Goal: Task Accomplishment & Management: Use online tool/utility

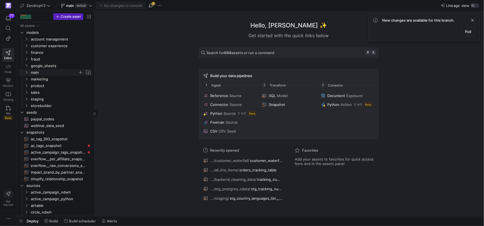
click at [27, 72] on icon "Press SPACE to select this row." at bounding box center [26, 72] width 4 height 3
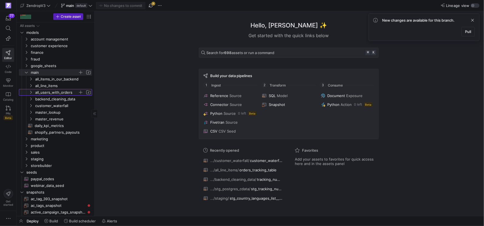
click at [31, 93] on icon "Press SPACE to select this row." at bounding box center [30, 92] width 1 height 3
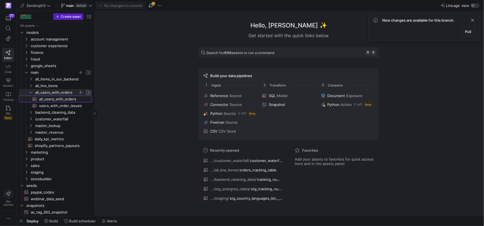
click at [50, 100] on span "all_users_with_orders​​​​​​​​​​" at bounding box center [62, 99] width 47 height 6
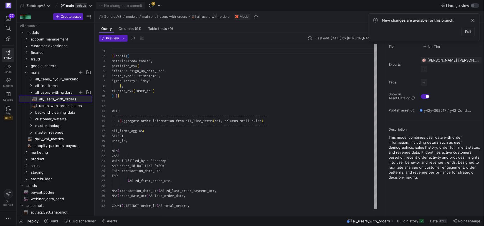
scroll to position [50, 0]
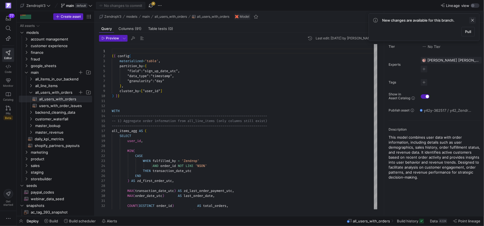
click at [475, 20] on span at bounding box center [473, 20] width 7 height 7
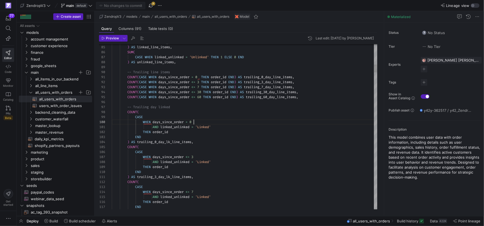
scroll to position [45, 82]
type textarea "AND linked_unlinked = 'Linked' THEN order_id END ) AS trailing_0_day_lk_line_it…"
type textarea "l"
type textarea "END ) AS trailing_7_day_orders, COUNT( DISTINCT CASE WHEN days_since_order <= 7…"
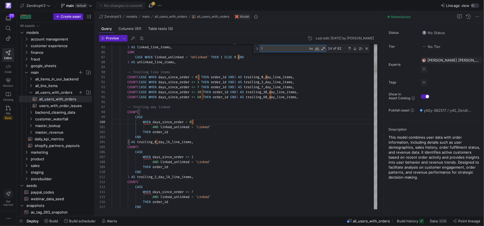
type textarea "la"
type textarea "ELSE 0 END ) AS trailing_365_day_revenue, MAX( CASE WHEN transaction_type_order…"
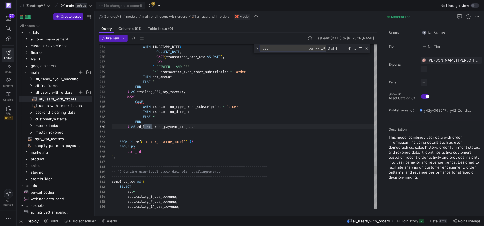
scroll to position [50, 40]
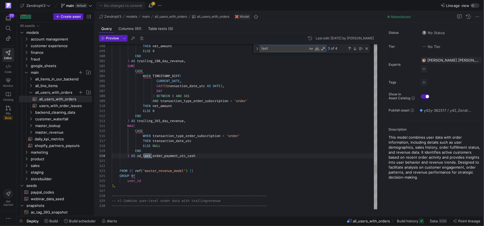
type textarea "last"
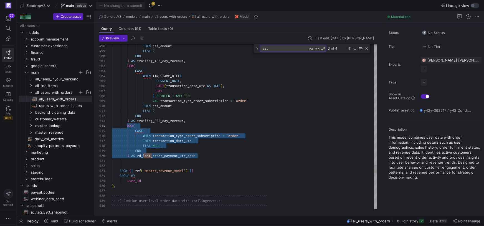
scroll to position [15, 16]
drag, startPoint x: 205, startPoint y: 155, endPoint x: 128, endPoint y: 126, distance: 82.5
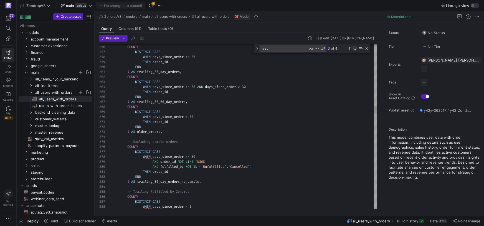
click at [355, 47] on div "Next Match (Enter)" at bounding box center [355, 48] width 4 height 4
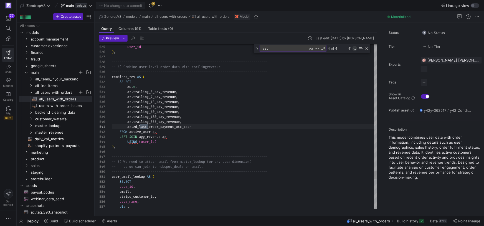
click at [355, 47] on div "Next Match (Enter)" at bounding box center [355, 48] width 4 height 4
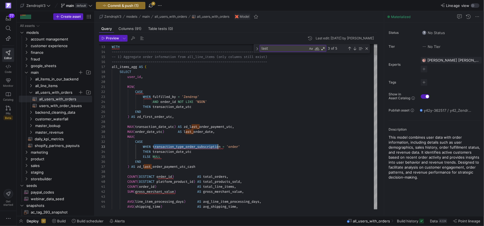
scroll to position [10, 112]
drag, startPoint x: 154, startPoint y: 146, endPoint x: 223, endPoint y: 148, distance: 69.1
click at [221, 148] on span "transaction_type_order_subscription" at bounding box center [187, 147] width 68 height 4
click at [153, 7] on span "button" at bounding box center [151, 5] width 7 height 7
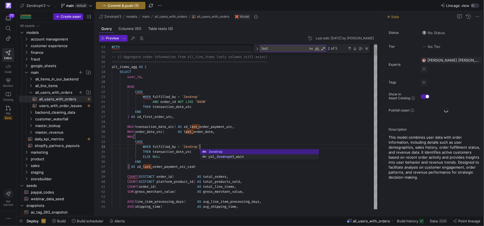
scroll to position [10, 88]
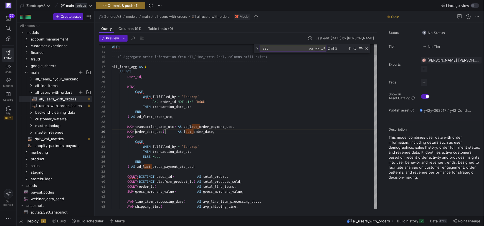
click at [151, 132] on span "order_date_utc" at bounding box center [148, 132] width 27 height 4
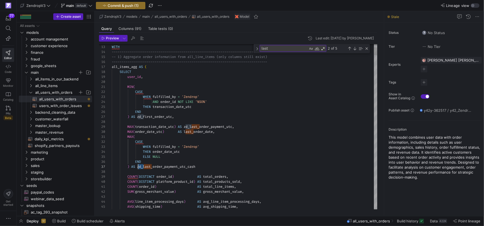
scroll to position [30, 26]
drag, startPoint x: 144, startPoint y: 167, endPoint x: 139, endPoint y: 167, distance: 5.0
click at [139, 167] on span "zd_last_order_payment_utc_cash" at bounding box center [166, 167] width 58 height 4
drag, startPoint x: 160, startPoint y: 167, endPoint x: 194, endPoint y: 168, distance: 33.6
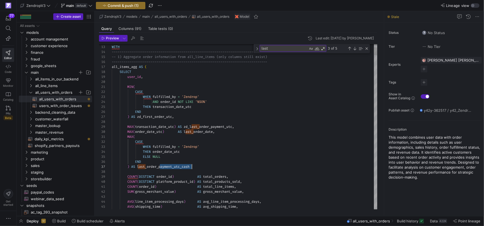
click at [194, 168] on div ") AS last_order_payment_utc_cash" at bounding box center [245, 166] width 266 height 5
drag, startPoint x: 160, startPoint y: 167, endPoint x: 179, endPoint y: 168, distance: 19.2
click at [160, 167] on span "last_order_fulfilled" at bounding box center [156, 167] width 39 height 4
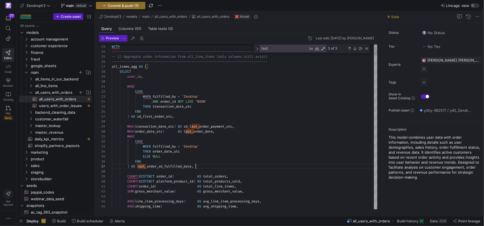
scroll to position [30, 84]
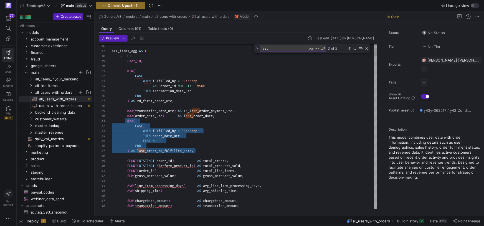
scroll to position [0, 16]
drag, startPoint x: 195, startPoint y: 150, endPoint x: 128, endPoint y: 120, distance: 73.4
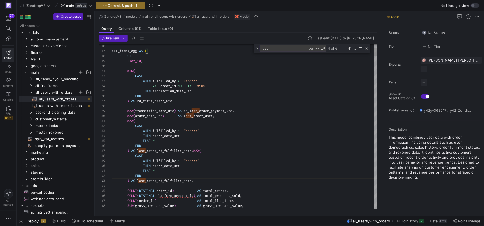
scroll to position [5, 24]
drag, startPoint x: 136, startPoint y: 127, endPoint x: 139, endPoint y: 132, distance: 5.6
click at [136, 127] on span "CASE" at bounding box center [139, 126] width 8 height 4
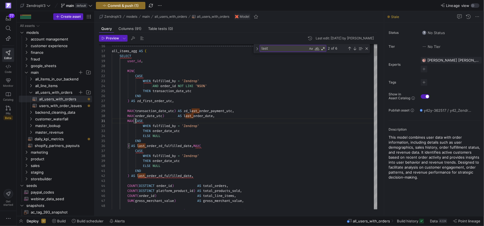
scroll to position [0, 24]
click at [196, 146] on span "MAX" at bounding box center [196, 146] width 6 height 4
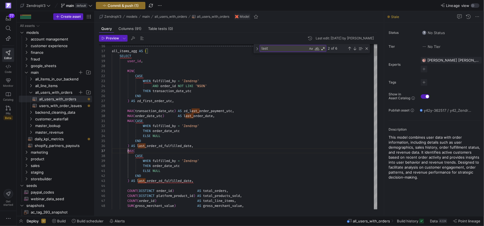
scroll to position [30, 16]
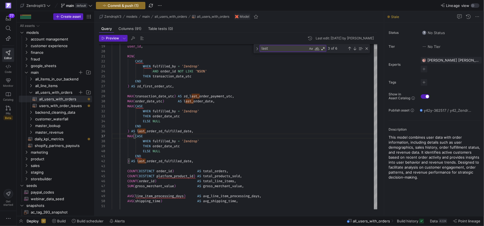
scroll to position [25, 84]
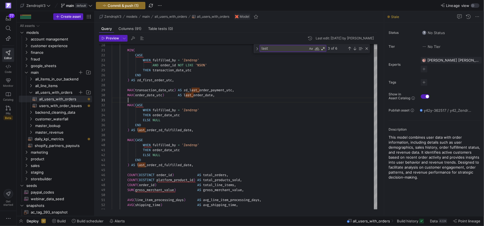
scroll to position [0, 16]
click at [163, 151] on span "order_date_utc" at bounding box center [166, 150] width 27 height 4
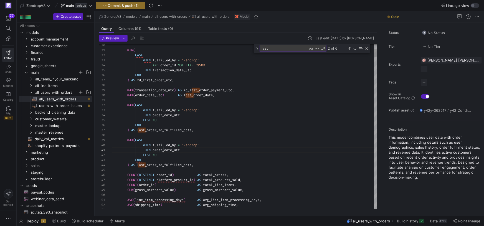
click at [174, 150] on span "ordetransaction_date_utc_date_utc" at bounding box center [185, 150] width 64 height 4
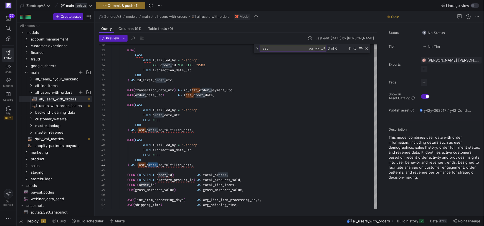
scroll to position [15, 36]
drag, startPoint x: 158, startPoint y: 166, endPoint x: 150, endPoint y: 166, distance: 8.0
click at [246, 166] on div ") AS last_transaction_zd_fulfilled_date ," at bounding box center [245, 165] width 266 height 5
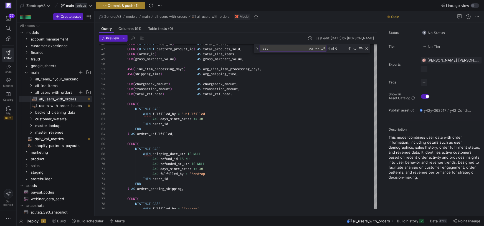
type textarea "THEN transaction_date_utc ELSE NULL END ) AS last_transaction_zd_fulfilled_date…"
click at [134, 6] on span "Commit & push (1)" at bounding box center [123, 5] width 31 height 4
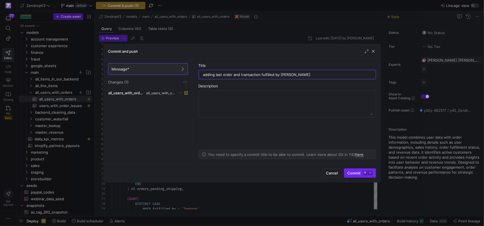
type input "adding last order and transaction fulfilled by [PERSON_NAME]"
click at [360, 174] on span "Commit ⌘ ⏎" at bounding box center [360, 173] width 25 height 4
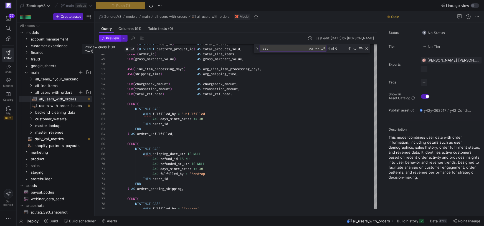
click at [110, 39] on span "Preview" at bounding box center [112, 38] width 13 height 4
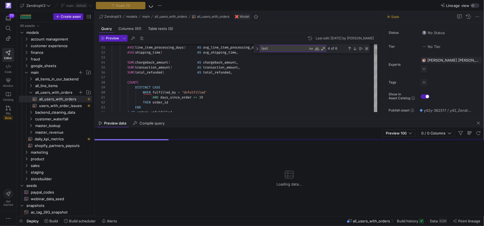
click at [367, 49] on div "Close (Escape)" at bounding box center [367, 48] width 4 height 4
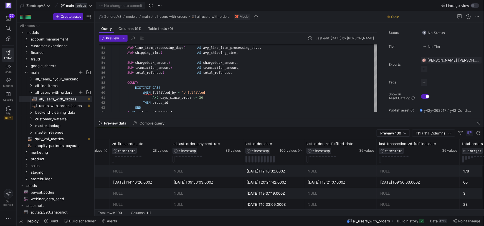
scroll to position [0, 0]
click at [404, 225] on span at bounding box center [410, 221] width 31 height 9
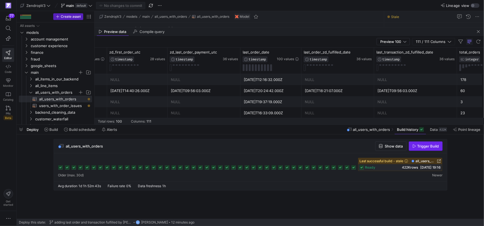
click at [419, 147] on span "Trigger Build" at bounding box center [429, 146] width 22 height 4
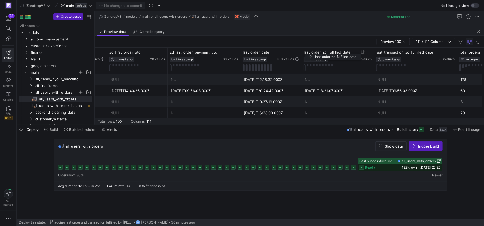
drag, startPoint x: 355, startPoint y: 52, endPoint x: 308, endPoint y: 52, distance: 47.5
click at [308, 52] on div "last_order_zd_fulfilled_date" at bounding box center [330, 52] width 52 height 4
click at [308, 52] on span "last_order_zd_fulfilled_date" at bounding box center [327, 52] width 47 height 4
drag, startPoint x: 303, startPoint y: 52, endPoint x: 348, endPoint y: 49, distance: 44.6
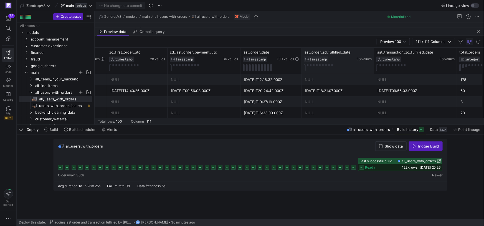
click at [344, 51] on span "last_order_zd_fulfilled_date" at bounding box center [327, 52] width 47 height 4
click at [478, 32] on span "button" at bounding box center [478, 31] width 7 height 7
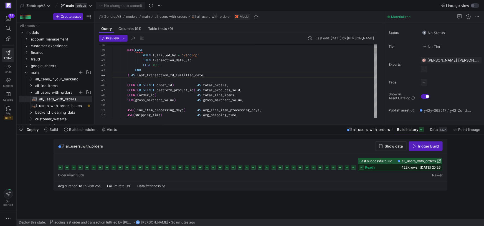
scroll to position [15, 96]
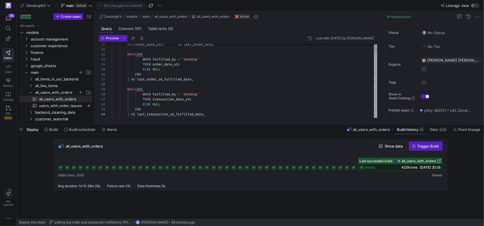
type textarea "MAX(CASE WHEN fulfilled_by = 'Zendrop' THEN order_date_utc ELSE NULL END ) AS l…"
